Goal: Information Seeking & Learning: Check status

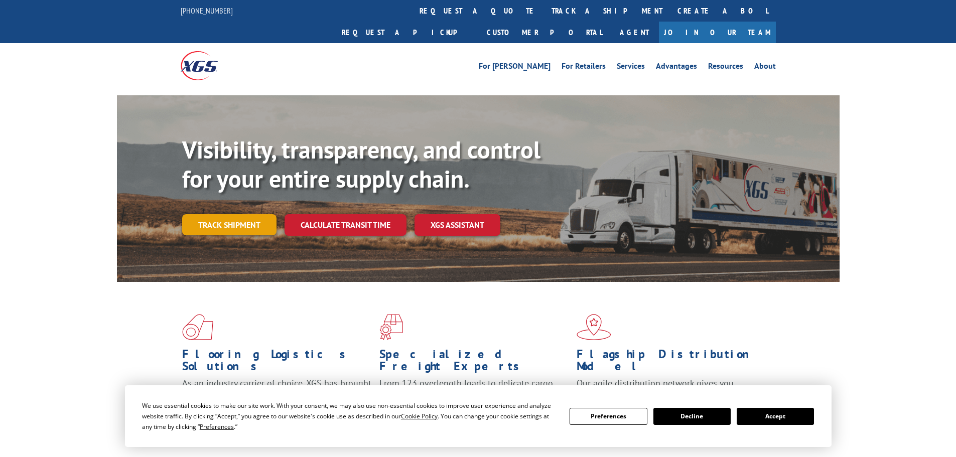
click at [245, 214] on link "Track shipment" at bounding box center [229, 224] width 94 height 21
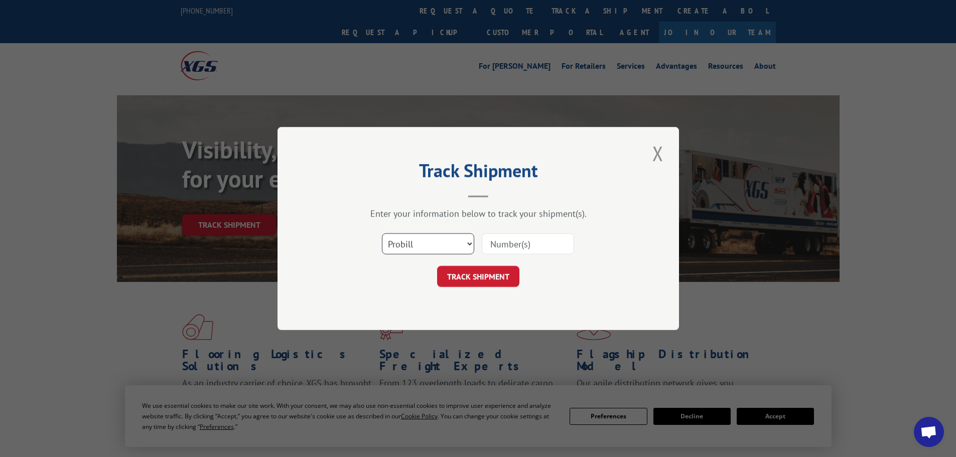
click at [443, 244] on select "Select category... Probill BOL PO" at bounding box center [428, 243] width 92 height 21
select select "bol"
click at [382, 233] on select "Select category... Probill BOL PO" at bounding box center [428, 243] width 92 height 21
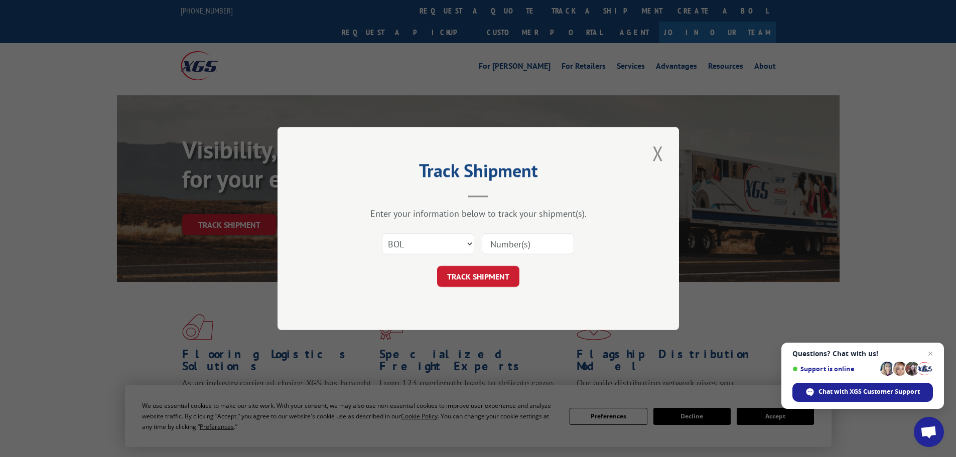
click at [508, 240] on input at bounding box center [528, 243] width 92 height 21
paste input "4860069"
type input "4860069"
click at [493, 274] on button "TRACK SHIPMENT" at bounding box center [478, 276] width 82 height 21
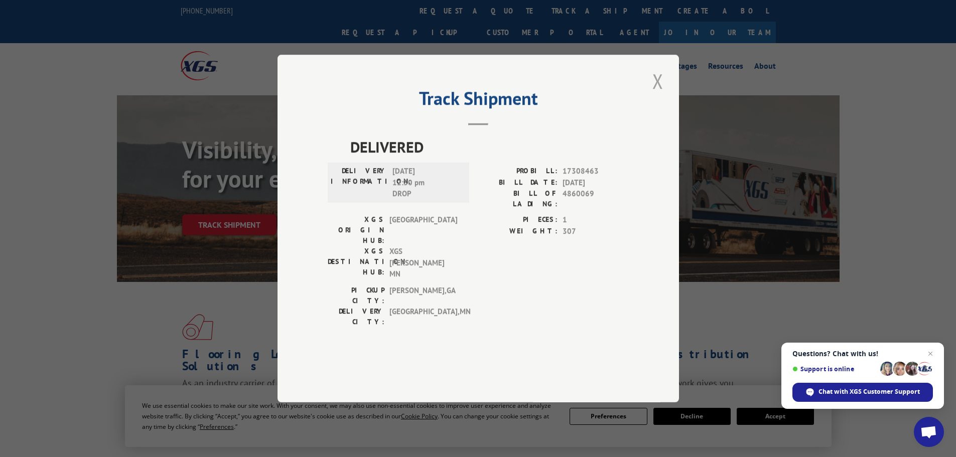
click at [654, 95] on button "Close modal" at bounding box center [657, 81] width 17 height 28
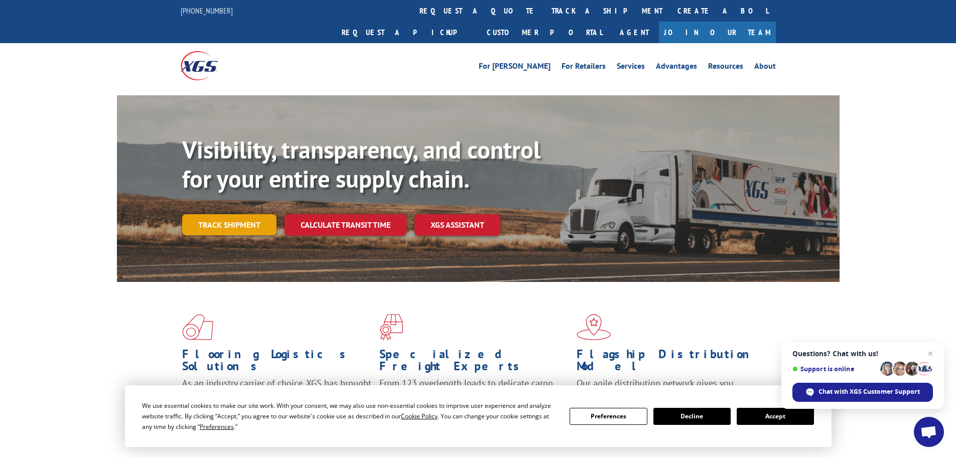
click at [210, 214] on link "Track shipment" at bounding box center [229, 224] width 94 height 21
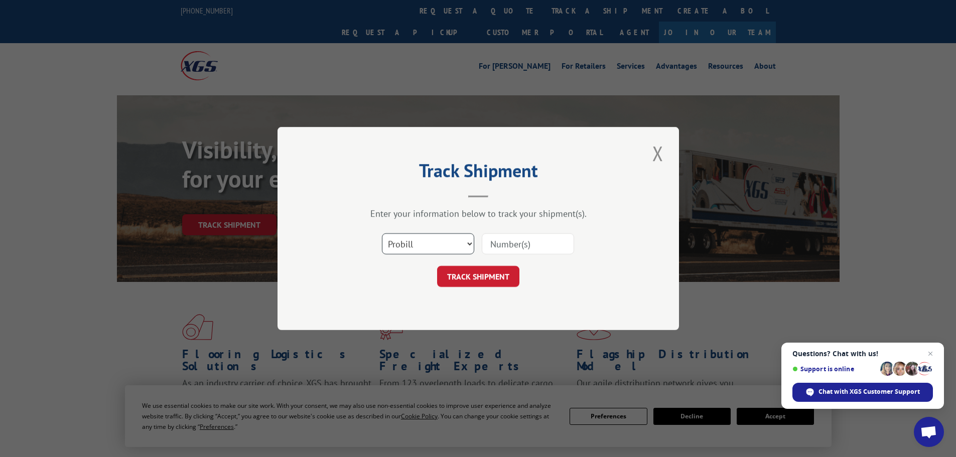
click at [407, 244] on select "Select category... Probill BOL PO" at bounding box center [428, 243] width 92 height 21
select select "bol"
click at [382, 233] on select "Select category... Probill BOL PO" at bounding box center [428, 243] width 92 height 21
click at [536, 241] on input at bounding box center [528, 243] width 92 height 21
paste input "423998"
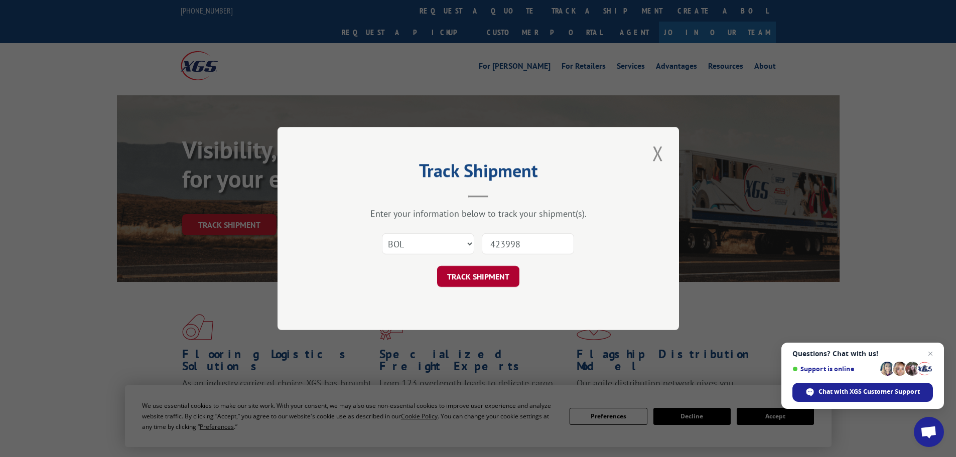
type input "423998"
click at [468, 273] on button "TRACK SHIPMENT" at bounding box center [478, 276] width 82 height 21
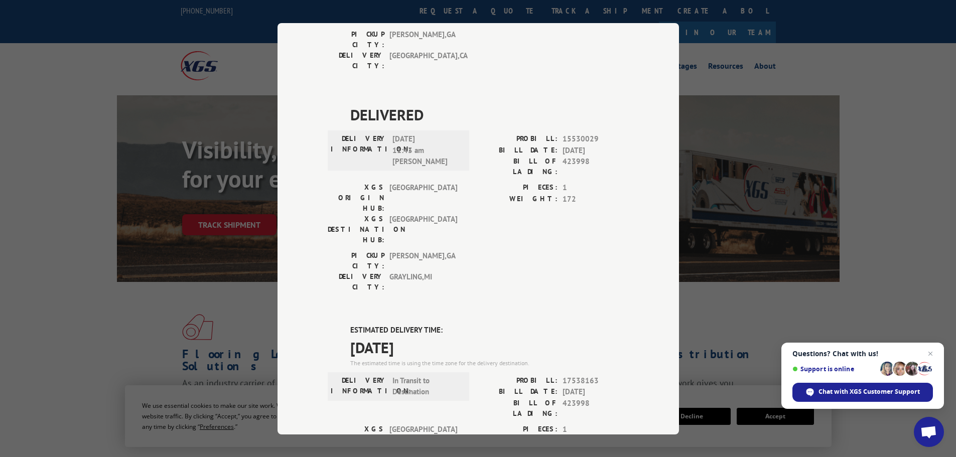
scroll to position [432, 0]
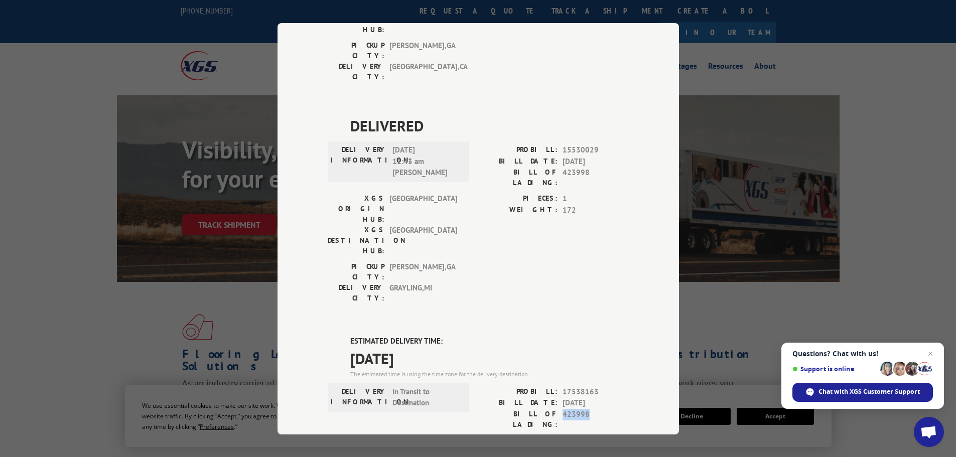
drag, startPoint x: 585, startPoint y: 240, endPoint x: 559, endPoint y: 239, distance: 26.1
click at [562, 408] on span "423998" at bounding box center [595, 418] width 66 height 21
copy span "423998"
